Goal: Navigation & Orientation: Find specific page/section

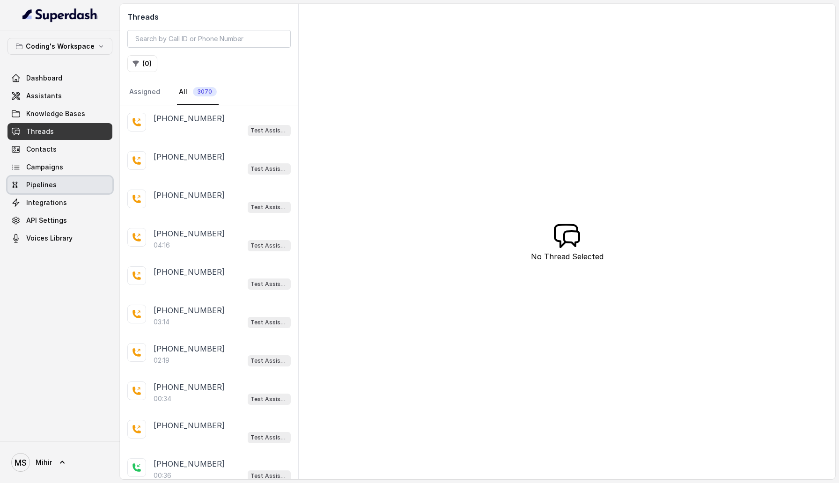
click at [66, 178] on link "Pipelines" at bounding box center [59, 185] width 105 height 17
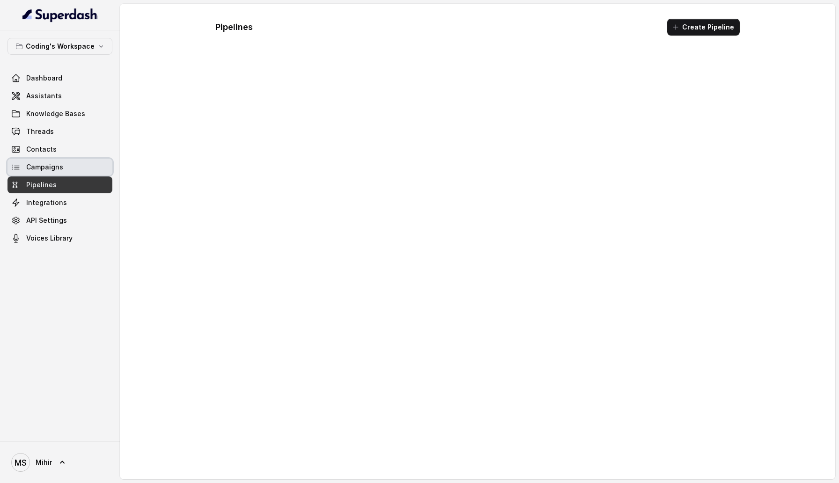
click at [66, 169] on link "Campaigns" at bounding box center [59, 167] width 105 height 17
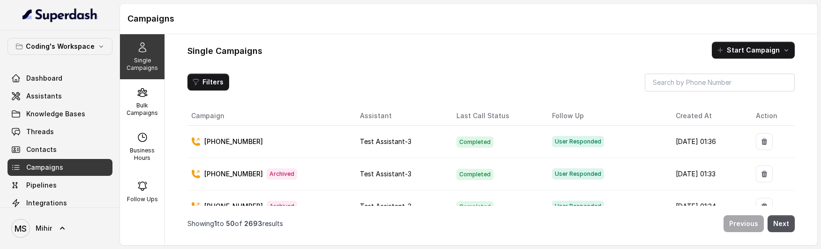
click at [142, 107] on p "Bulk Campaigns" at bounding box center [142, 109] width 37 height 15
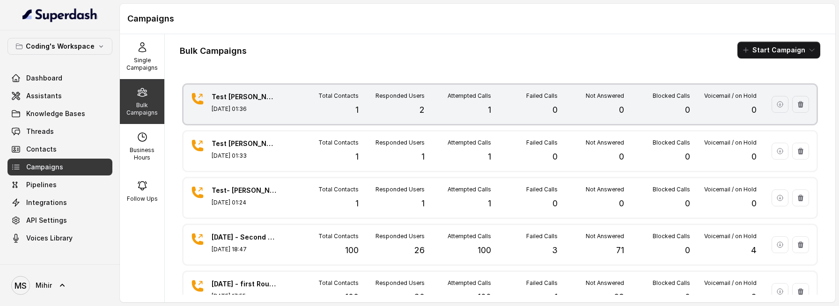
click at [577, 97] on div "Not Answered 0" at bounding box center [591, 104] width 67 height 24
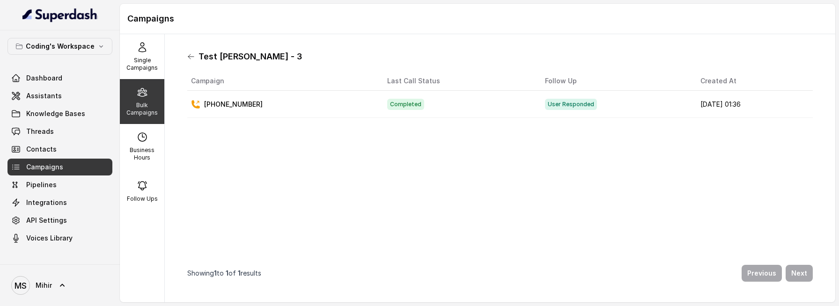
click at [190, 57] on icon at bounding box center [190, 56] width 7 height 7
